Goal: Check status: Check status

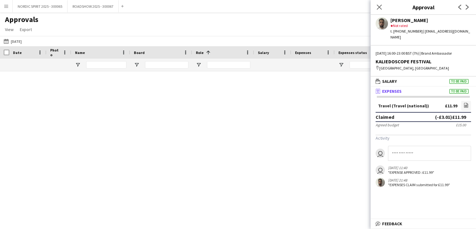
scroll to position [550, 0]
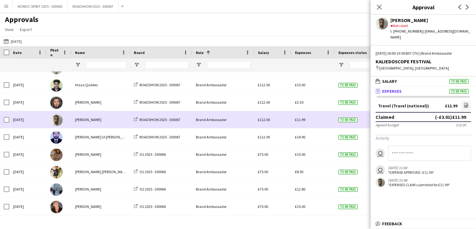
click at [301, 119] on span "£11.99" at bounding box center [300, 119] width 10 height 5
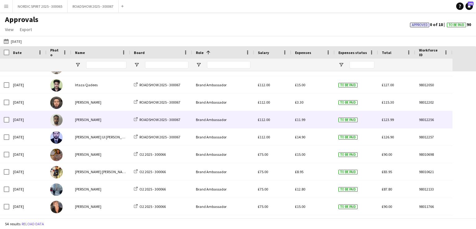
click at [300, 121] on span "£11.99" at bounding box center [300, 119] width 10 height 5
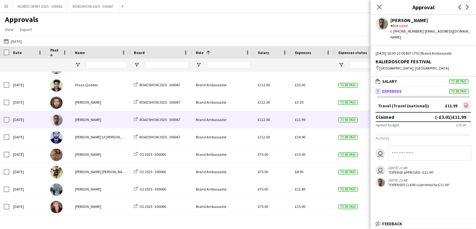
click at [466, 104] on icon "file-image" at bounding box center [466, 105] width 5 height 5
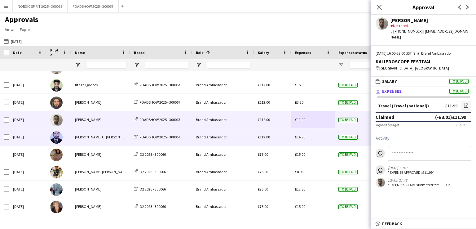
click at [302, 137] on span "£14.90" at bounding box center [300, 136] width 10 height 5
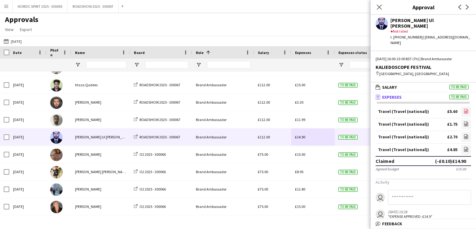
click at [464, 108] on icon "file-image" at bounding box center [466, 110] width 5 height 5
click at [465, 123] on icon at bounding box center [466, 124] width 2 height 2
click at [464, 134] on icon "file-image" at bounding box center [466, 136] width 5 height 5
click at [466, 149] on icon at bounding box center [466, 149] width 1 height 1
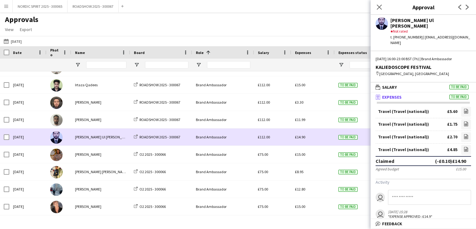
click at [314, 140] on div "£14.90" at bounding box center [312, 136] width 43 height 17
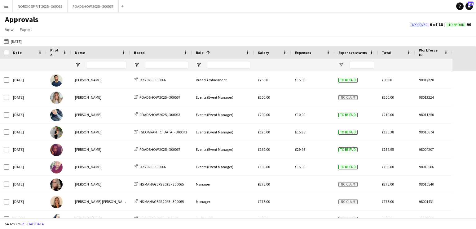
scroll to position [716, 0]
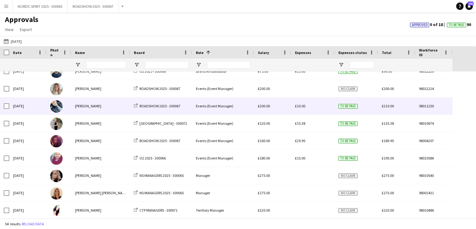
click at [300, 106] on span "£10.00" at bounding box center [300, 106] width 10 height 5
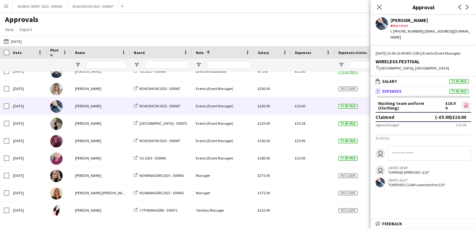
click at [466, 106] on icon at bounding box center [466, 105] width 1 height 1
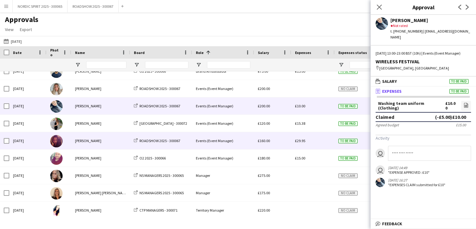
click at [300, 142] on span "£29.95" at bounding box center [300, 140] width 10 height 5
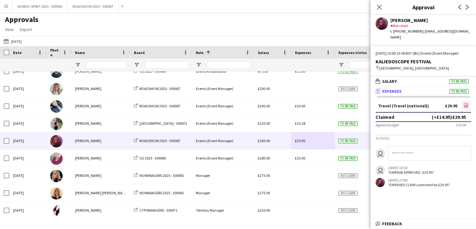
click at [466, 103] on icon "file-image" at bounding box center [466, 105] width 5 height 5
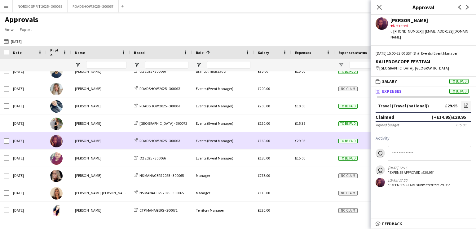
click at [319, 142] on div "£29.95" at bounding box center [312, 140] width 43 height 17
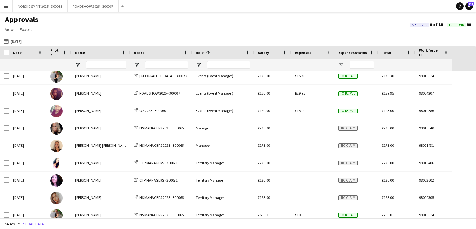
scroll to position [771, 0]
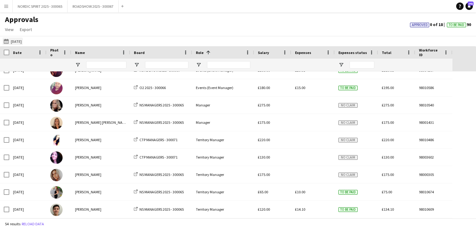
click at [17, 41] on button "[DATE] [DATE]" at bounding box center [12, 40] width 20 height 7
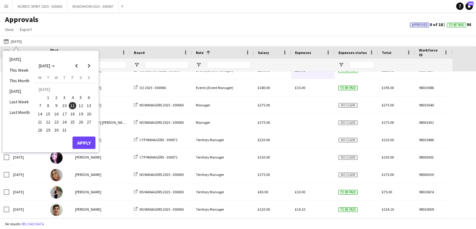
click at [82, 103] on span "12" at bounding box center [80, 105] width 7 height 7
click at [89, 141] on button "Apply" at bounding box center [84, 142] width 23 height 12
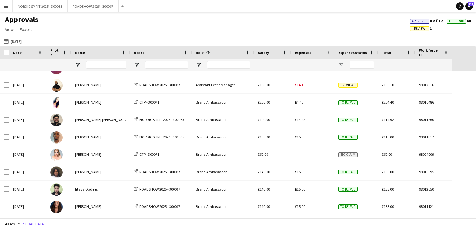
scroll to position [0, 0]
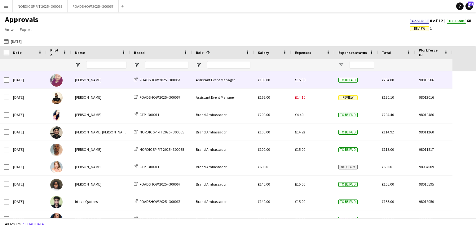
click at [306, 81] on div "£15.00" at bounding box center [312, 79] width 43 height 17
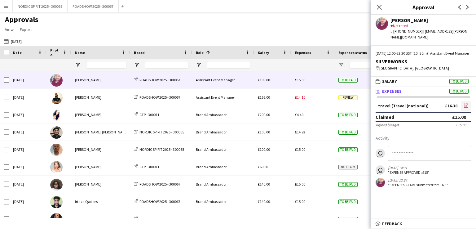
click at [468, 105] on icon at bounding box center [466, 105] width 4 height 5
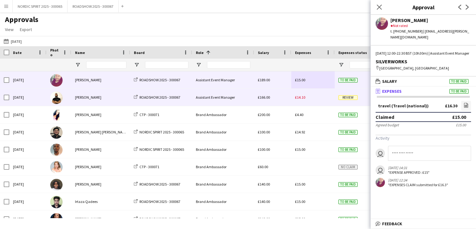
click at [301, 99] on span "£14.10" at bounding box center [300, 97] width 10 height 5
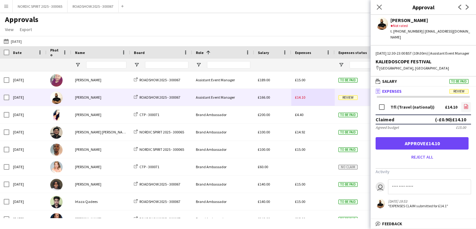
click at [465, 106] on icon "file-image" at bounding box center [466, 106] width 5 height 5
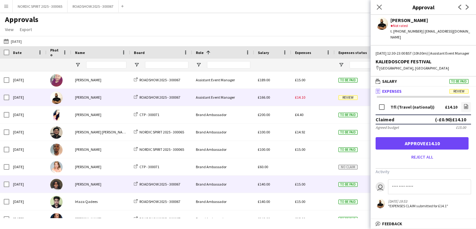
click at [300, 184] on span "£15.00" at bounding box center [300, 184] width 10 height 5
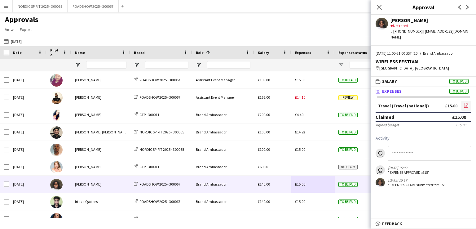
click at [466, 103] on icon "file-image" at bounding box center [466, 105] width 5 height 5
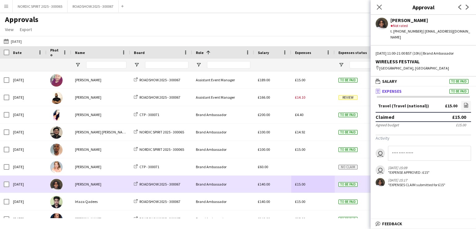
click at [324, 184] on div "£15.00" at bounding box center [312, 183] width 43 height 17
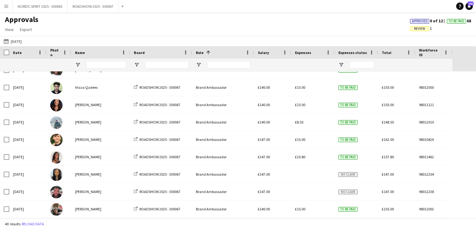
scroll to position [118, 0]
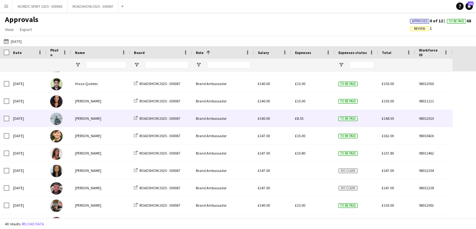
click at [297, 118] on span "£8.55" at bounding box center [299, 118] width 8 height 5
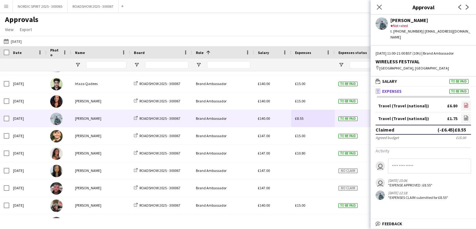
click at [464, 103] on icon at bounding box center [466, 105] width 4 height 5
click at [467, 118] on icon at bounding box center [466, 119] width 2 height 2
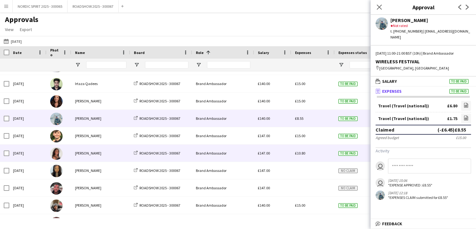
click at [303, 154] on span "£10.80" at bounding box center [300, 153] width 10 height 5
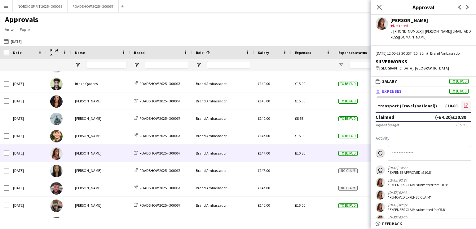
click at [464, 108] on icon "file-image" at bounding box center [466, 105] width 5 height 5
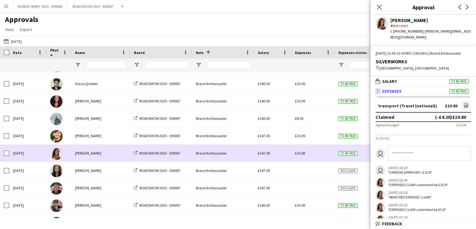
click at [311, 156] on div "£10.80" at bounding box center [312, 152] width 43 height 17
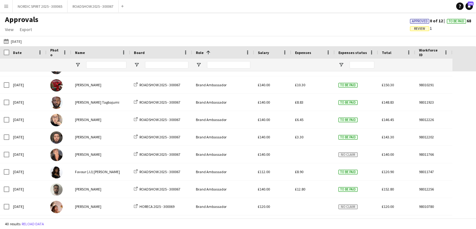
scroll to position [283, 0]
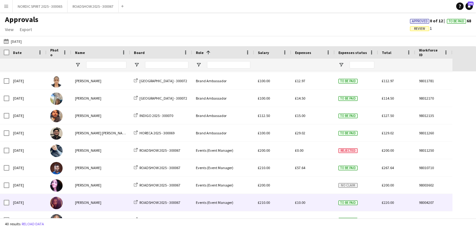
click at [300, 204] on span "£10.00" at bounding box center [300, 202] width 10 height 5
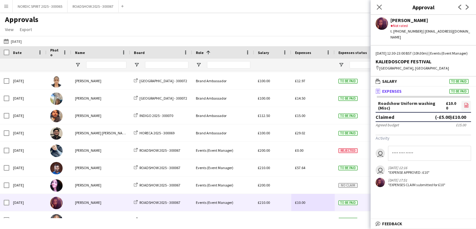
click at [467, 106] on icon at bounding box center [466, 106] width 2 height 2
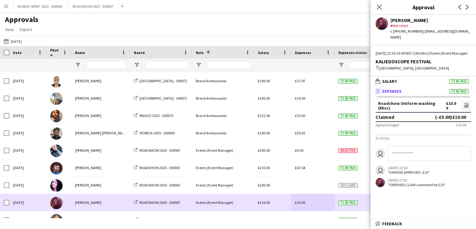
click at [322, 202] on div "£10.00" at bounding box center [312, 202] width 43 height 17
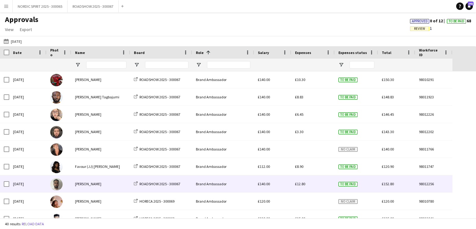
click at [302, 183] on span "£12.80" at bounding box center [300, 183] width 10 height 5
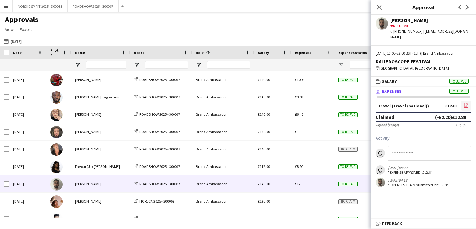
click at [466, 104] on icon "file-image" at bounding box center [466, 105] width 5 height 5
click at [22, 42] on button "[DATE] [DATE]" at bounding box center [12, 40] width 20 height 7
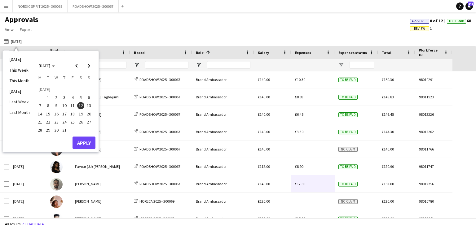
click at [89, 106] on span "13" at bounding box center [88, 105] width 7 height 7
click at [79, 141] on button "Apply" at bounding box center [84, 142] width 23 height 12
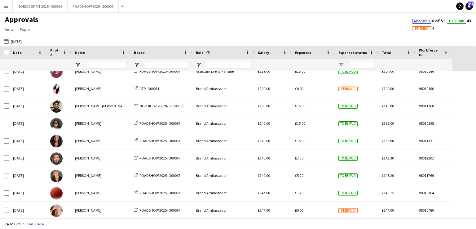
scroll to position [0, 0]
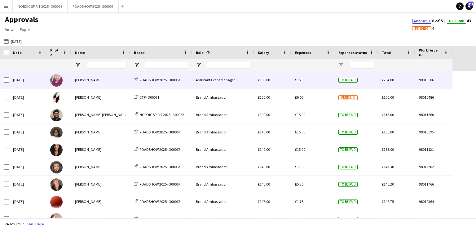
click at [297, 80] on span "£15.00" at bounding box center [300, 79] width 10 height 5
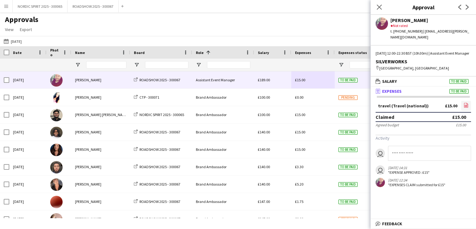
click at [466, 104] on icon "file-image" at bounding box center [466, 105] width 5 height 5
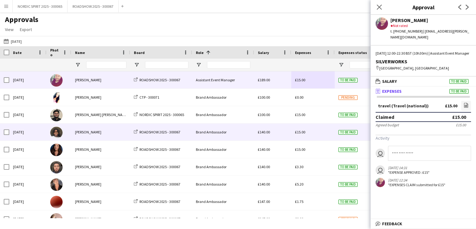
click at [302, 133] on span "£15.00" at bounding box center [300, 132] width 10 height 5
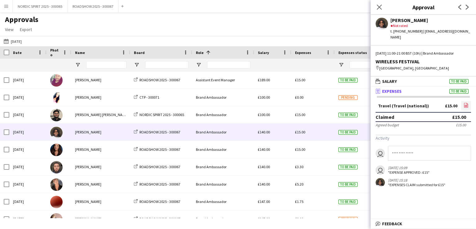
click at [465, 105] on icon at bounding box center [466, 106] width 2 height 2
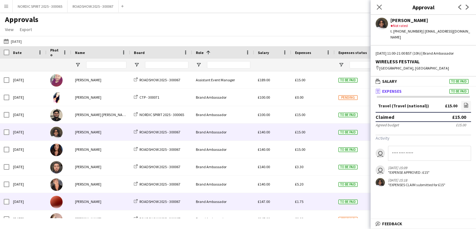
click at [303, 201] on div "£1.75" at bounding box center [312, 201] width 43 height 17
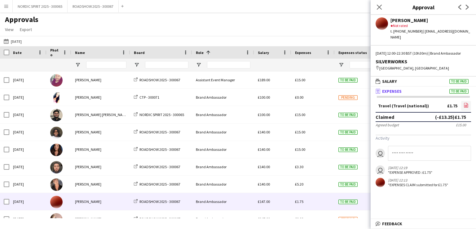
click at [467, 106] on icon at bounding box center [466, 106] width 2 height 2
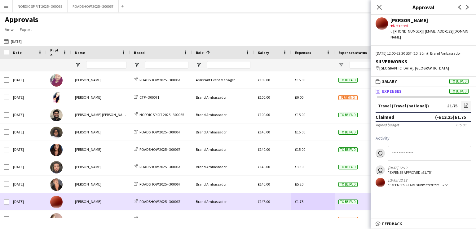
click at [316, 199] on div "£1.75" at bounding box center [312, 201] width 43 height 17
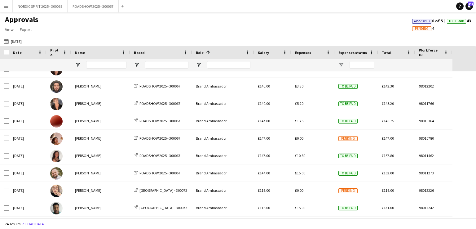
scroll to position [95, 0]
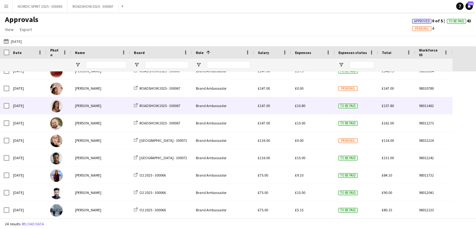
click at [302, 107] on span "£10.80" at bounding box center [300, 105] width 10 height 5
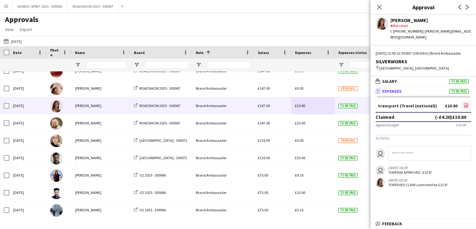
click at [467, 108] on icon "file-image" at bounding box center [466, 105] width 5 height 5
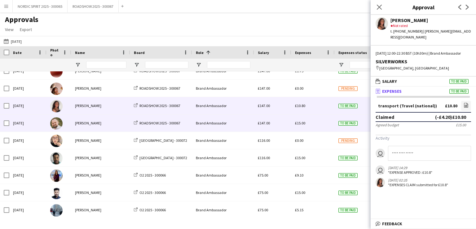
click at [315, 126] on div "£15.00" at bounding box center [312, 122] width 43 height 17
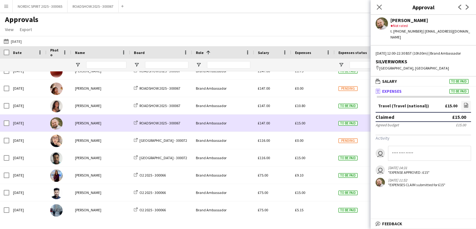
click at [315, 126] on div "£15.00" at bounding box center [312, 122] width 43 height 17
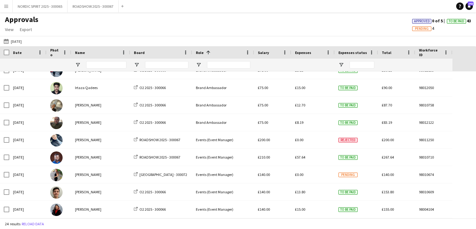
scroll to position [269, 0]
click at [19, 42] on button "[DATE] [DATE]" at bounding box center [12, 40] width 20 height 7
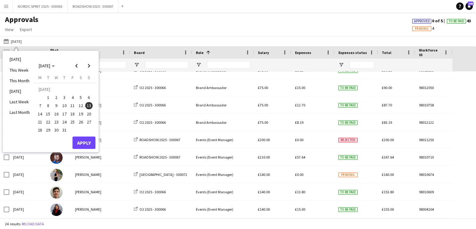
click at [55, 114] on span "16" at bounding box center [56, 113] width 7 height 7
click at [82, 141] on button "Apply" at bounding box center [84, 142] width 23 height 12
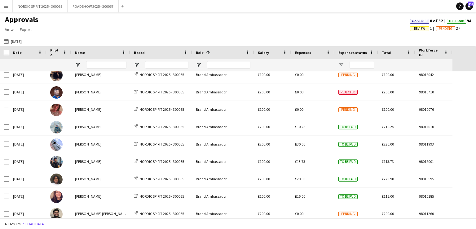
scroll to position [0, 0]
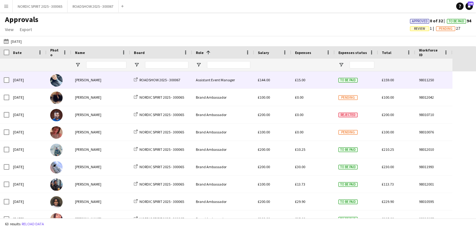
click at [302, 81] on span "£15.00" at bounding box center [300, 79] width 10 height 5
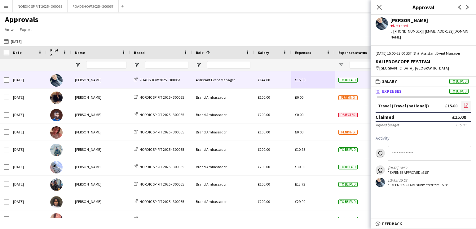
click at [465, 105] on icon "file-image" at bounding box center [466, 105] width 5 height 5
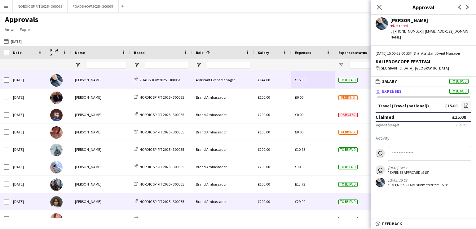
click at [321, 201] on div "£29.90" at bounding box center [312, 201] width 43 height 17
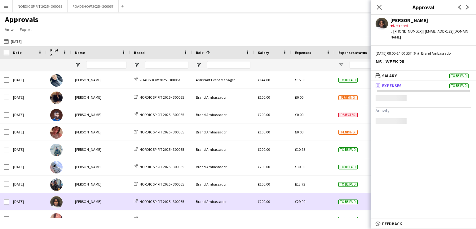
click at [321, 201] on div "£29.90" at bounding box center [312, 201] width 43 height 17
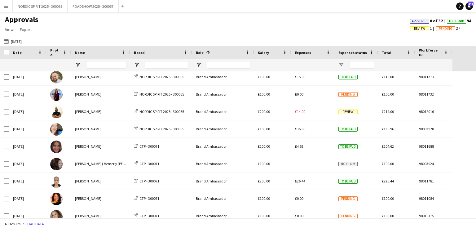
scroll to position [210, 0]
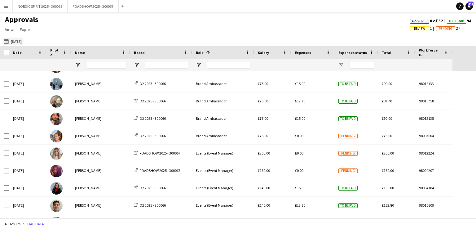
click at [22, 40] on button "[DATE] [DATE]" at bounding box center [12, 40] width 20 height 7
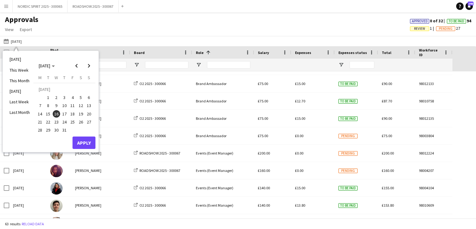
click at [66, 113] on span "17" at bounding box center [64, 113] width 7 height 7
click at [83, 141] on button "Apply" at bounding box center [84, 142] width 23 height 12
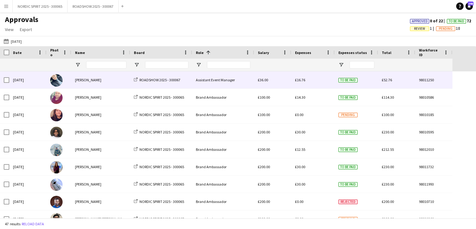
click at [297, 79] on span "£16.76" at bounding box center [300, 79] width 10 height 5
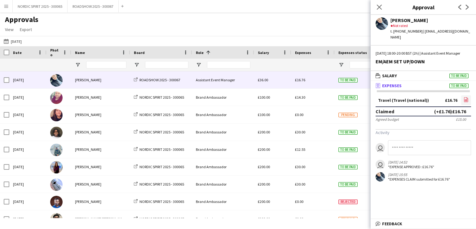
click at [466, 99] on icon at bounding box center [466, 100] width 2 height 2
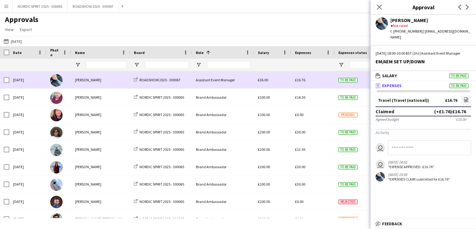
click at [311, 82] on div "£16.76" at bounding box center [312, 79] width 43 height 17
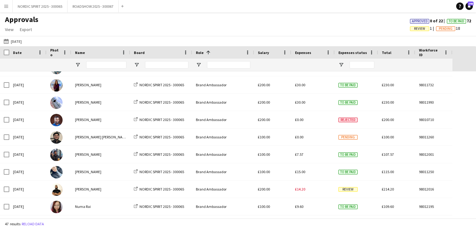
scroll to position [88, 0]
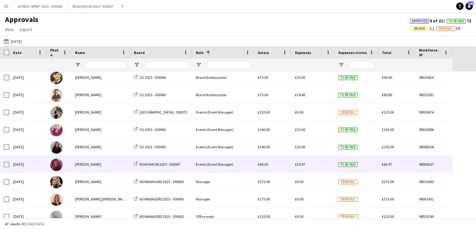
click at [302, 165] on span "£26.97" at bounding box center [300, 164] width 10 height 5
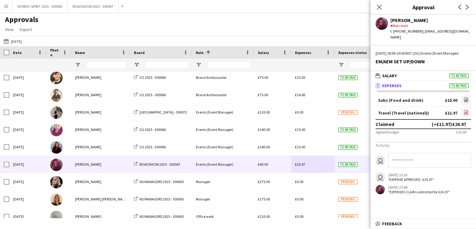
click at [467, 113] on icon "file-image" at bounding box center [466, 112] width 5 height 5
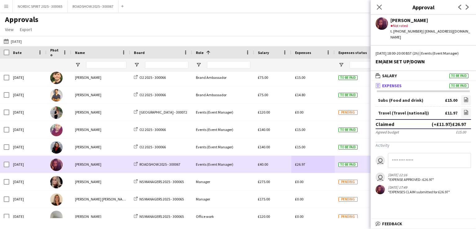
click at [318, 166] on div "£26.97" at bounding box center [312, 164] width 43 height 17
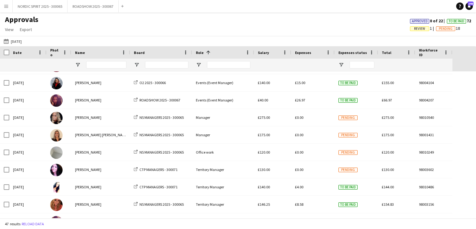
scroll to position [629, 0]
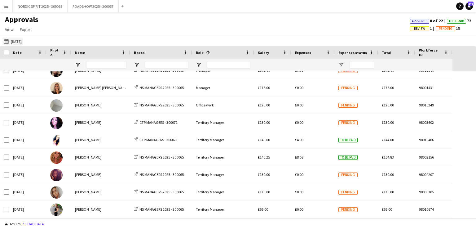
click at [18, 41] on button "[DATE] [DATE]" at bounding box center [12, 40] width 20 height 7
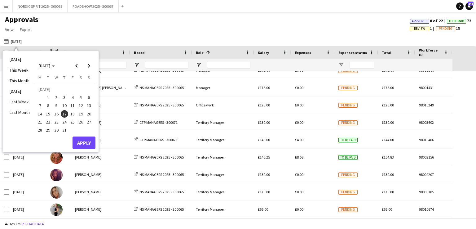
click at [73, 111] on span "18" at bounding box center [72, 113] width 7 height 7
click at [86, 143] on button "Apply" at bounding box center [84, 142] width 23 height 12
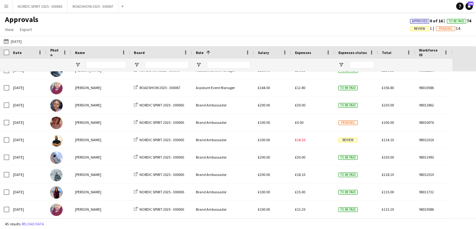
scroll to position [0, 0]
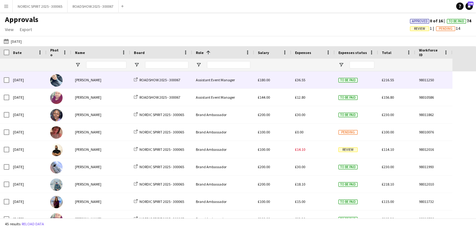
click at [302, 81] on span "£36.55" at bounding box center [300, 79] width 10 height 5
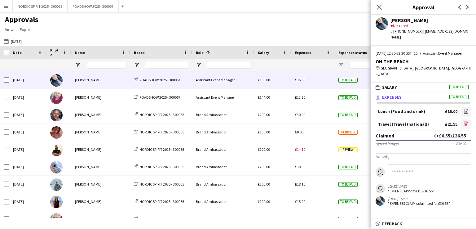
click at [465, 121] on icon "file-image" at bounding box center [466, 123] width 5 height 5
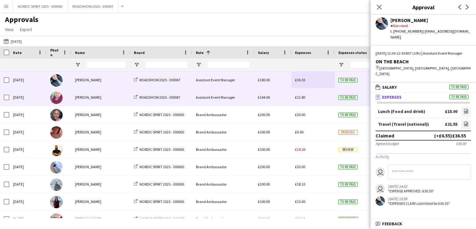
click at [311, 98] on div "£12.80" at bounding box center [312, 97] width 43 height 17
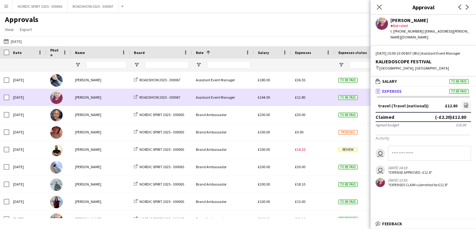
click at [311, 98] on div "£12.80" at bounding box center [312, 97] width 43 height 17
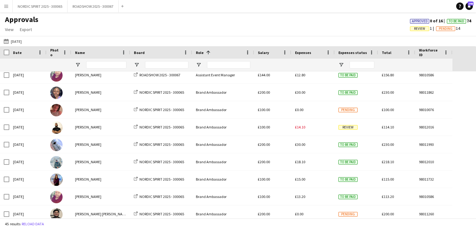
scroll to position [24, 0]
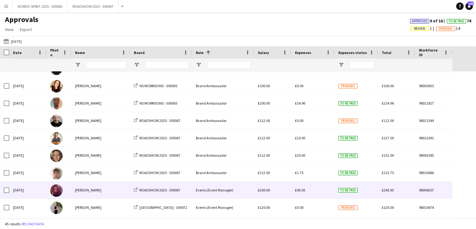
click at [303, 191] on span "£45.93" at bounding box center [300, 189] width 10 height 5
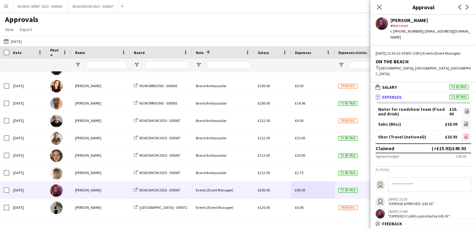
click at [464, 134] on icon "file-image" at bounding box center [466, 136] width 5 height 5
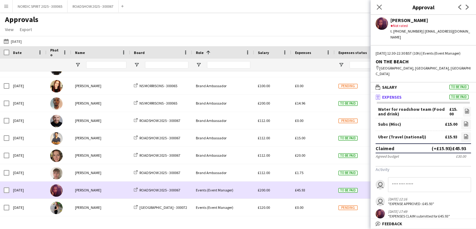
click at [319, 189] on div "£45.93" at bounding box center [312, 189] width 43 height 17
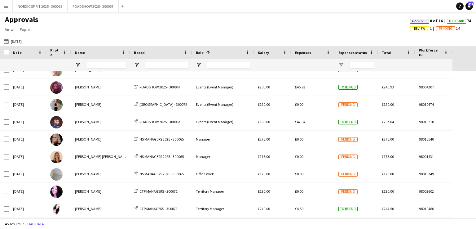
scroll to position [607, 0]
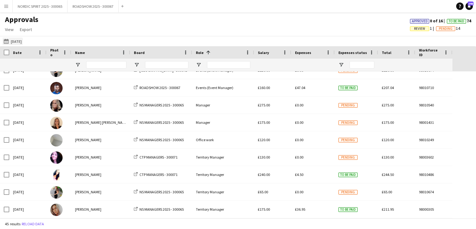
click at [19, 40] on button "[DATE] [DATE]" at bounding box center [12, 40] width 20 height 7
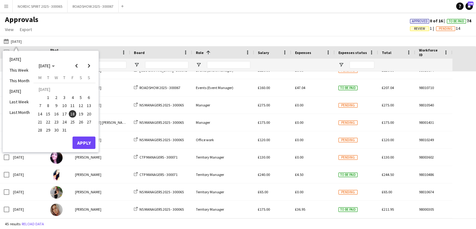
click at [81, 113] on span "19" at bounding box center [80, 113] width 7 height 7
click at [87, 140] on button "Apply" at bounding box center [84, 142] width 23 height 12
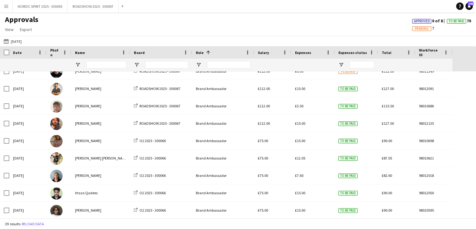
scroll to position [196, 0]
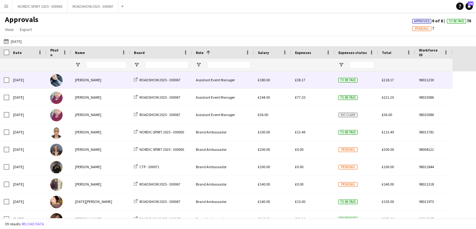
click at [299, 82] on div "£38.17" at bounding box center [312, 79] width 43 height 17
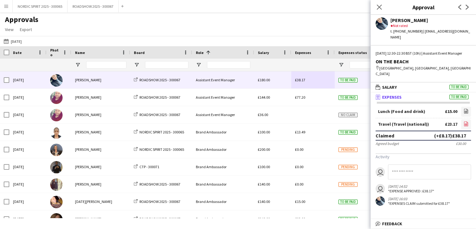
click at [466, 123] on icon at bounding box center [466, 124] width 2 height 2
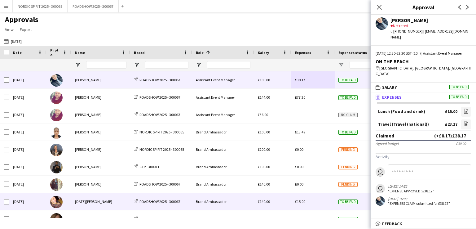
click at [312, 201] on div "£15.00" at bounding box center [312, 201] width 43 height 17
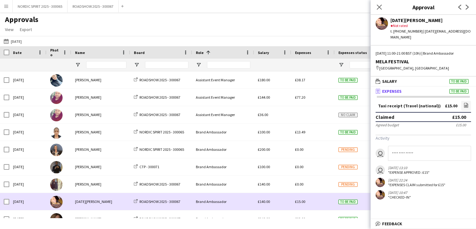
click at [312, 201] on div "£15.00" at bounding box center [312, 201] width 43 height 17
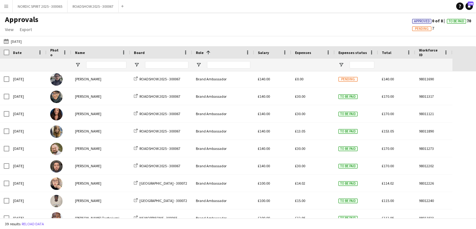
scroll to position [158, 0]
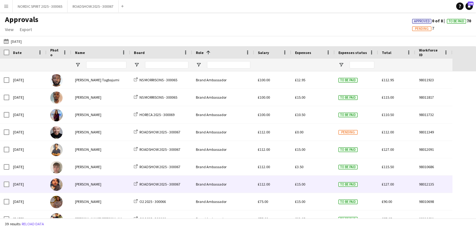
click at [303, 187] on div "£15.00" at bounding box center [312, 183] width 43 height 17
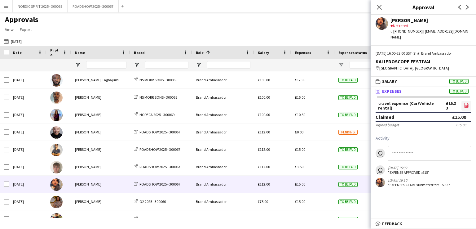
click at [466, 105] on icon at bounding box center [466, 106] width 2 height 2
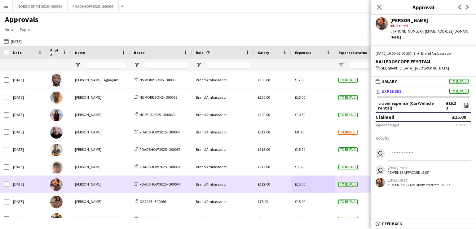
click at [316, 185] on div "£15.00" at bounding box center [312, 183] width 43 height 17
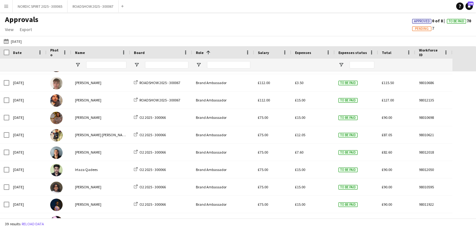
scroll to position [381, 0]
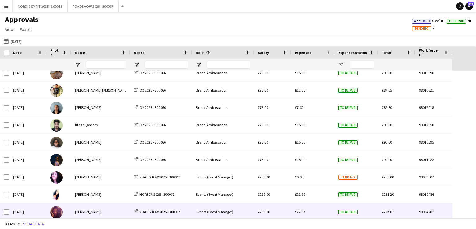
click at [301, 213] on span "£27.87" at bounding box center [300, 211] width 10 height 5
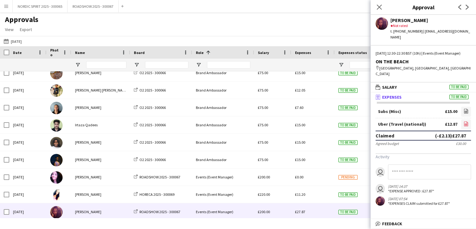
click at [465, 121] on icon "file-image" at bounding box center [466, 123] width 5 height 5
click at [16, 41] on button "[DATE] [DATE]" at bounding box center [12, 40] width 20 height 7
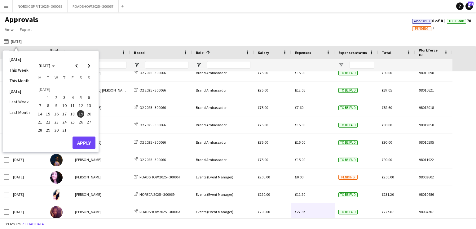
click at [89, 112] on span "20" at bounding box center [88, 113] width 7 height 7
click at [86, 141] on button "Apply" at bounding box center [84, 142] width 23 height 12
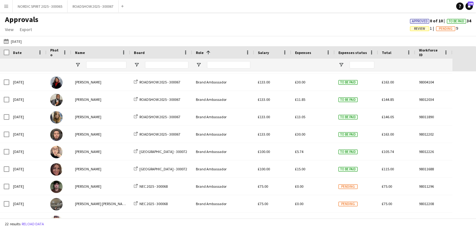
scroll to position [0, 0]
